Goal: Task Accomplishment & Management: Use online tool/utility

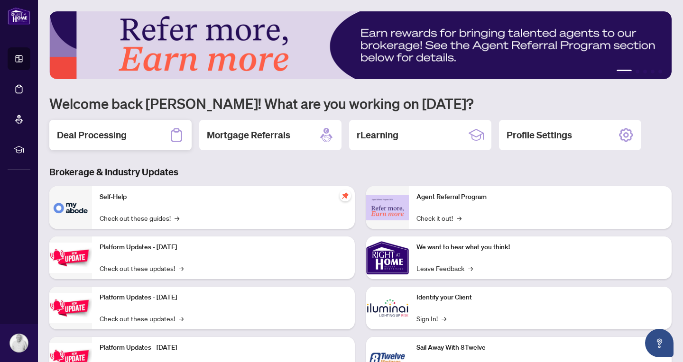
click at [126, 136] on h2 "Deal Processing" at bounding box center [92, 134] width 70 height 13
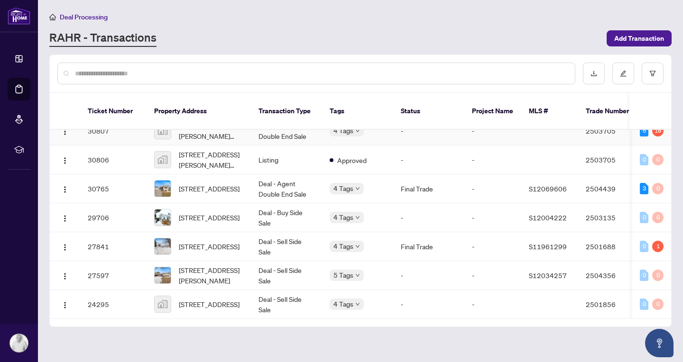
scroll to position [449, 0]
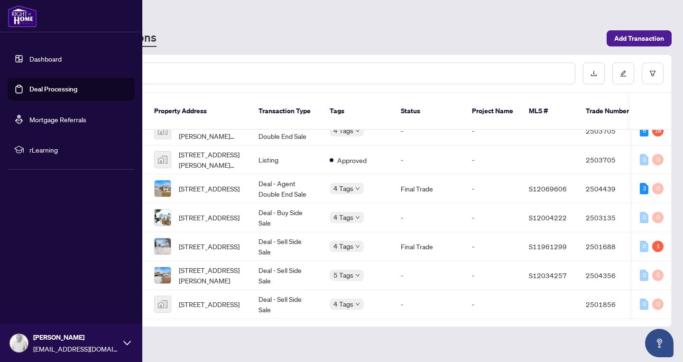
click at [28, 14] on img at bounding box center [22, 16] width 29 height 23
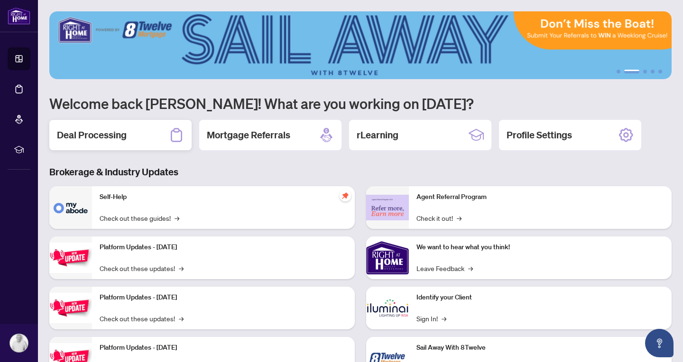
click at [123, 134] on h2 "Deal Processing" at bounding box center [92, 134] width 70 height 13
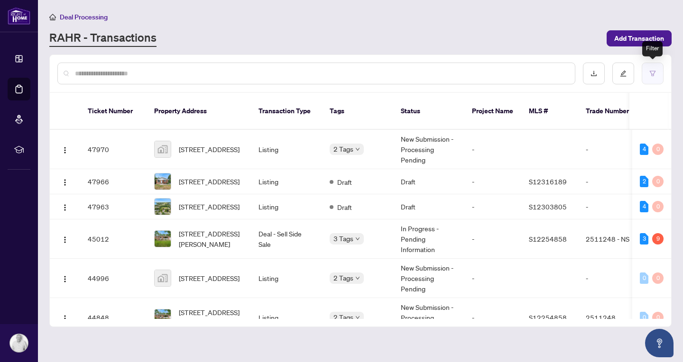
click at [661, 72] on button "button" at bounding box center [653, 74] width 22 height 22
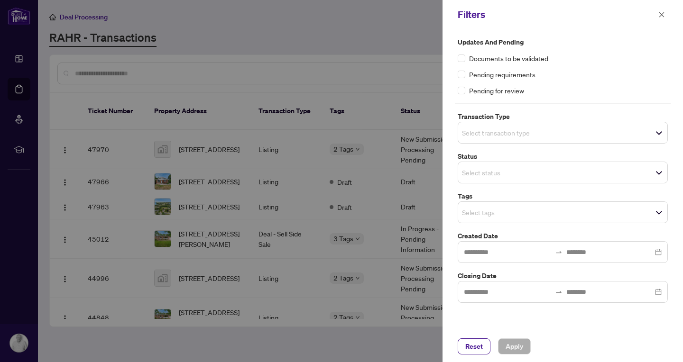
click at [486, 135] on input "search" at bounding box center [495, 132] width 66 height 11
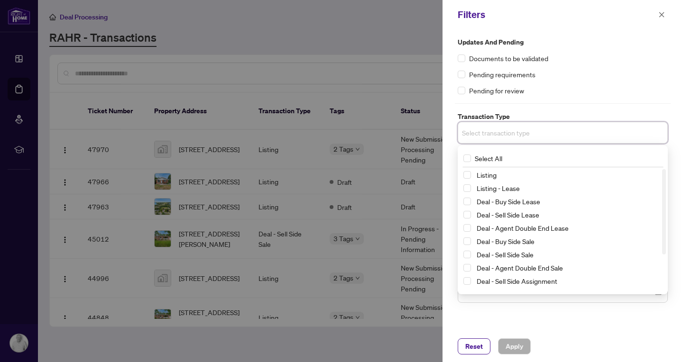
click at [460, 173] on div "Listing Listing - Lease Deal - Buy Side Lease Deal - Sell Side Lease Deal - Age…" at bounding box center [562, 242] width 206 height 146
click at [465, 175] on span "Select Listing" at bounding box center [467, 175] width 8 height 8
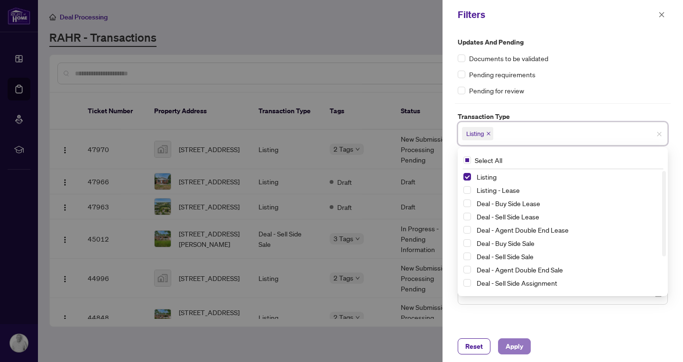
click at [514, 347] on span "Apply" at bounding box center [514, 346] width 18 height 15
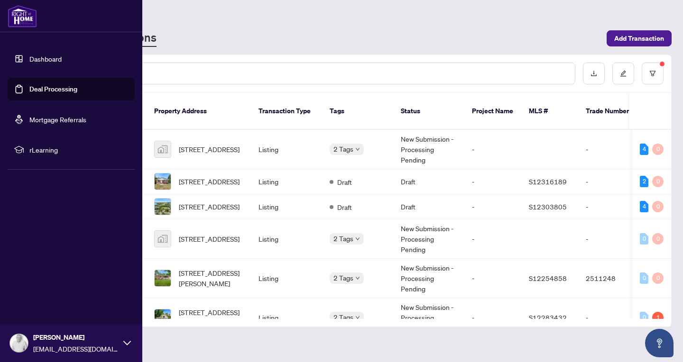
click at [128, 346] on icon at bounding box center [127, 344] width 8 height 8
click at [50, 286] on button "Logout" at bounding box center [71, 287] width 127 height 16
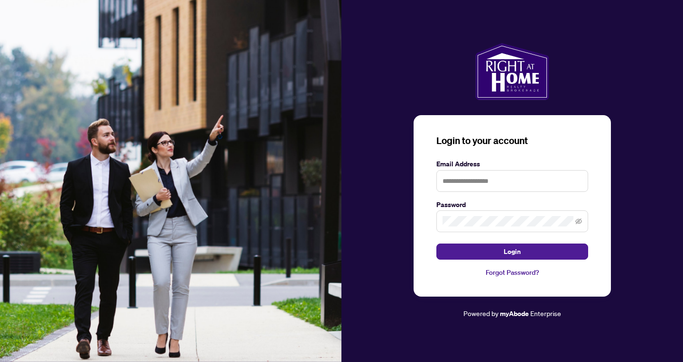
click at [41, 285] on img at bounding box center [170, 181] width 341 height 362
click at [533, 179] on input "**********" at bounding box center [512, 181] width 152 height 22
type input "**********"
click at [534, 254] on button "Login" at bounding box center [512, 252] width 152 height 16
